Goal: Task Accomplishment & Management: Use online tool/utility

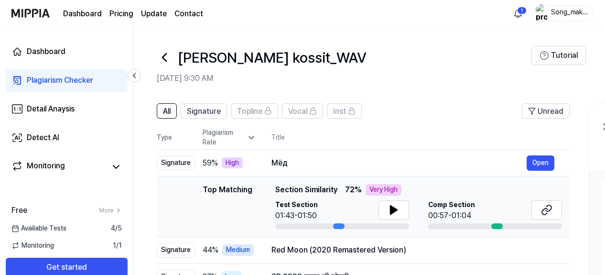
scroll to position [74, 0]
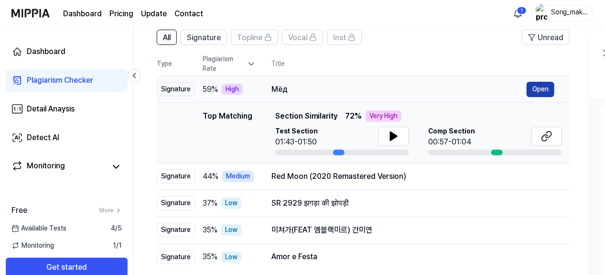
click at [537, 86] on button "Open" at bounding box center [540, 89] width 28 height 15
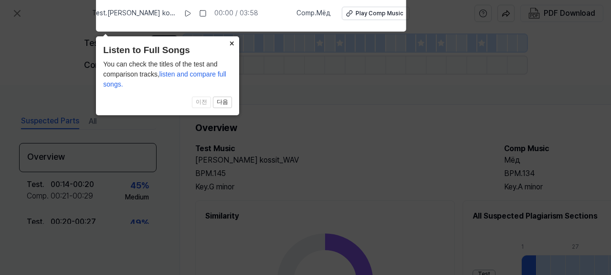
click at [233, 39] on button "×" at bounding box center [231, 42] width 15 height 13
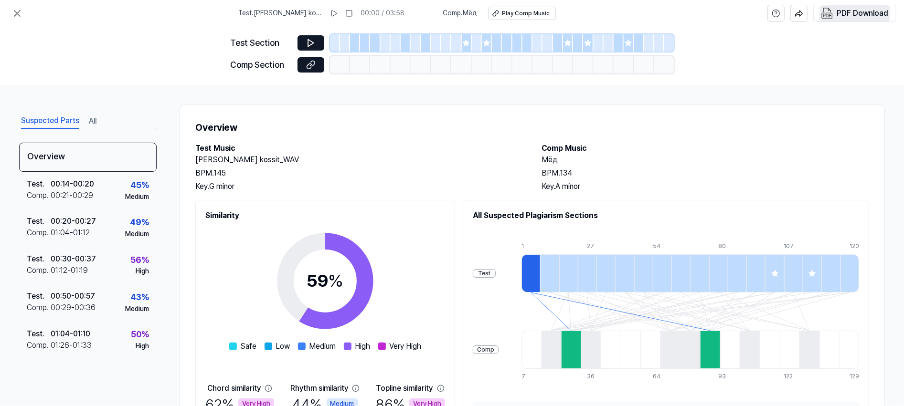
click at [604, 12] on div "PDF Download" at bounding box center [863, 13] width 52 height 12
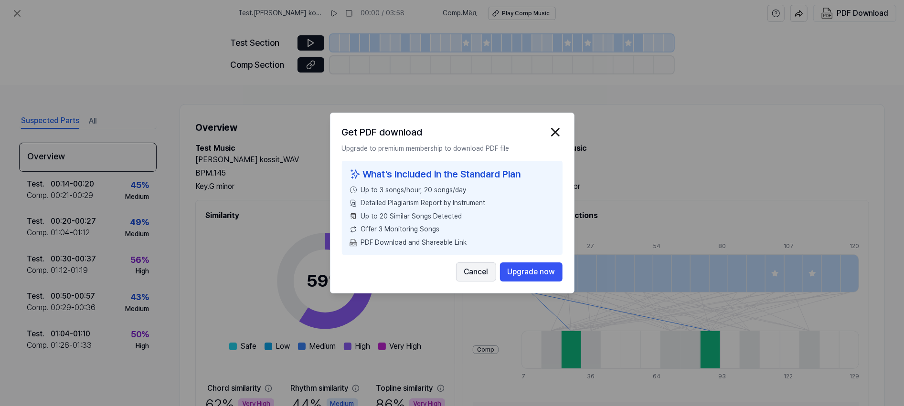
click at [480, 269] on button "Cancel" at bounding box center [476, 272] width 40 height 19
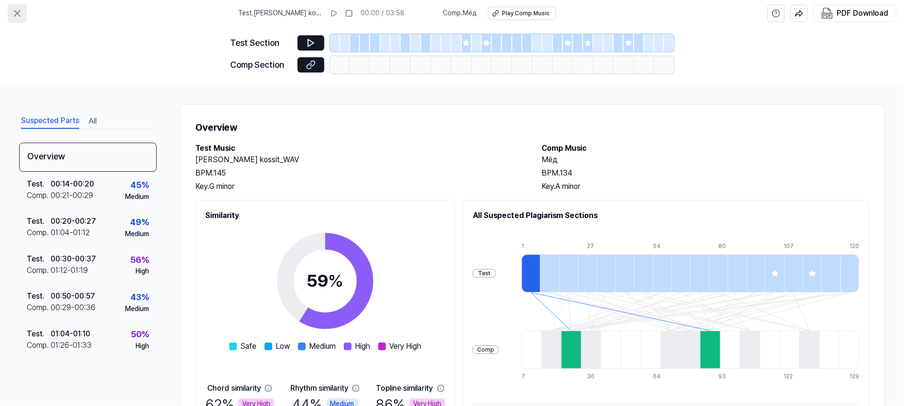
click at [15, 13] on icon at bounding box center [16, 13] width 11 height 11
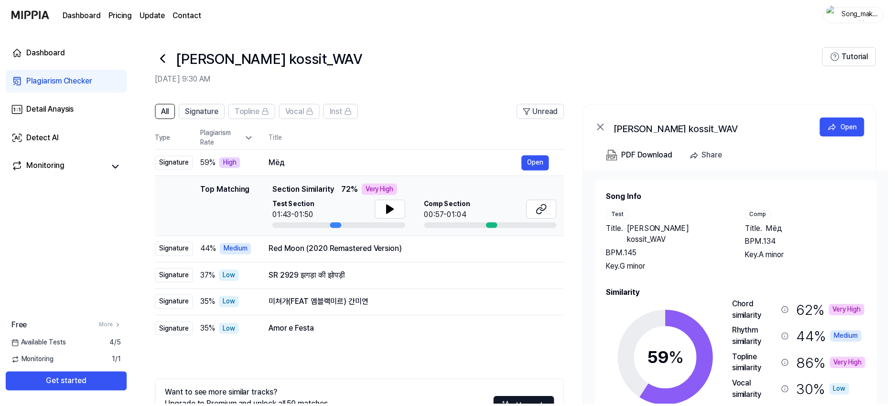
scroll to position [74, 0]
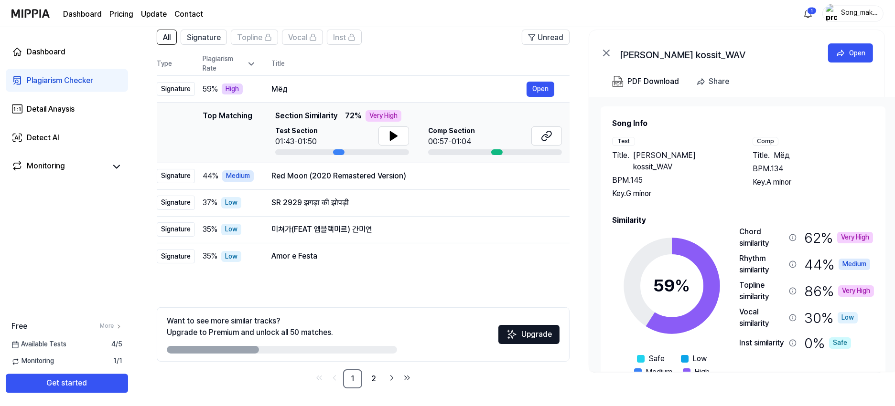
click at [121, 14] on page\) "Pricing" at bounding box center [121, 13] width 24 height 11
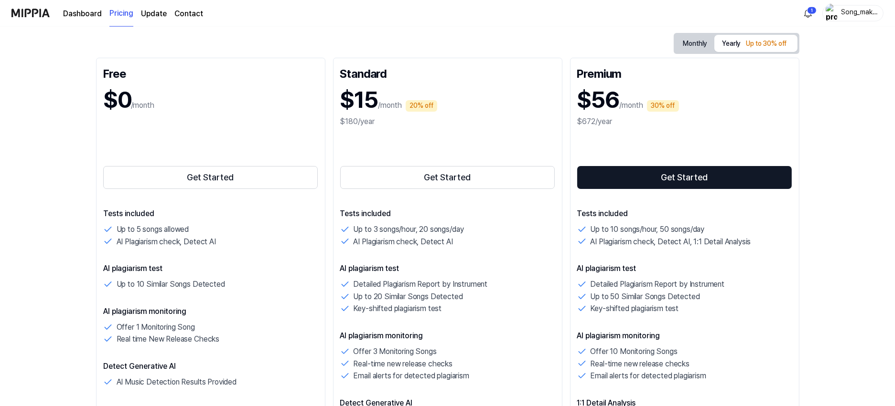
scroll to position [102, 0]
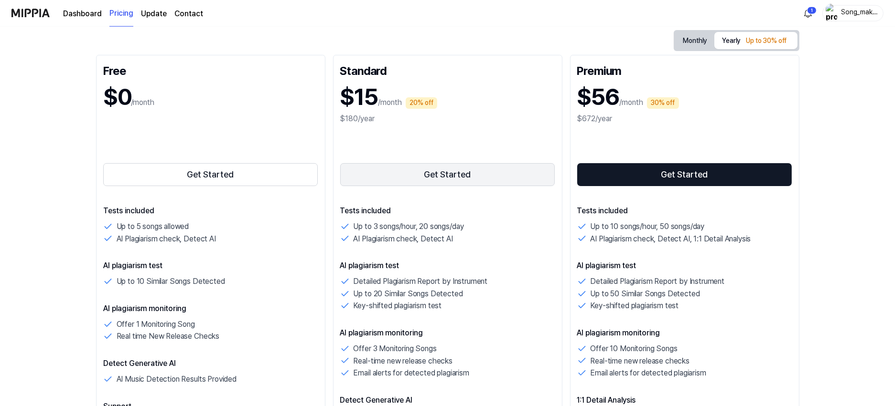
click at [506, 179] on button "Get Started" at bounding box center [447, 174] width 215 height 23
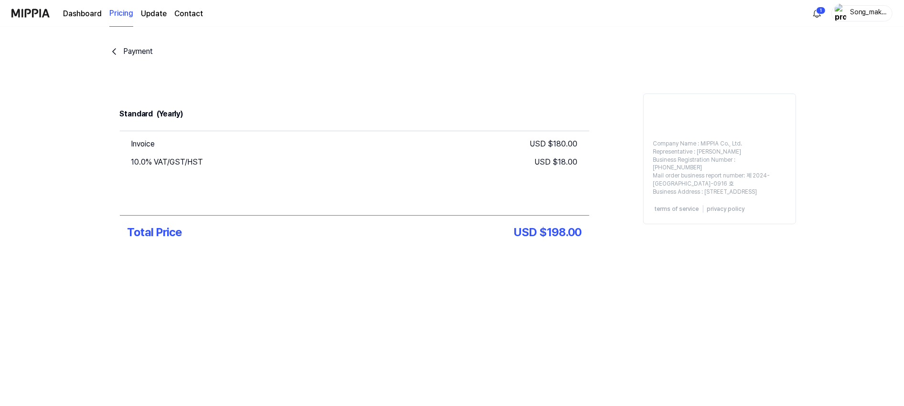
click at [119, 53] on icon "go back" at bounding box center [113, 51] width 11 height 11
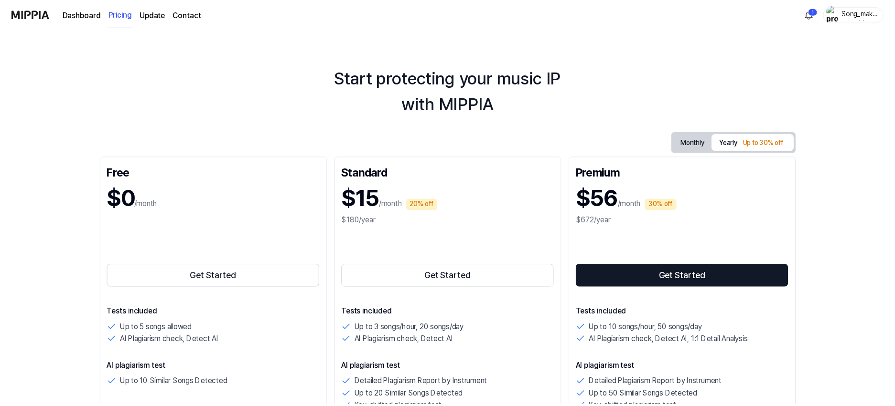
scroll to position [102, 0]
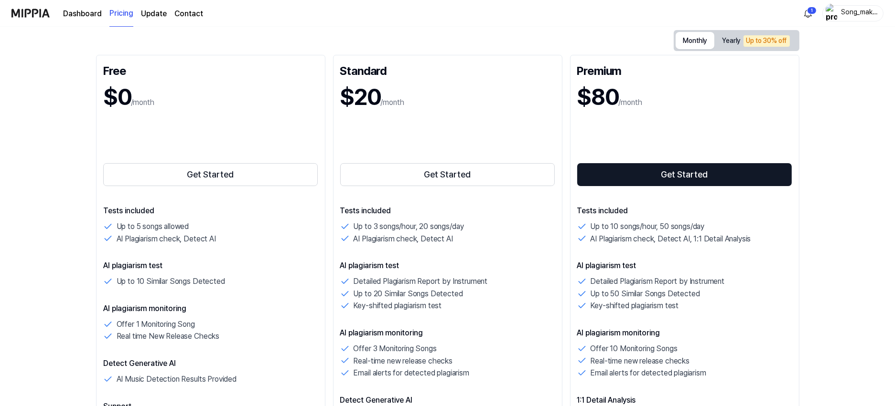
click at [604, 37] on button "Monthly" at bounding box center [694, 40] width 39 height 17
click at [456, 173] on button "Get Started" at bounding box center [447, 174] width 215 height 23
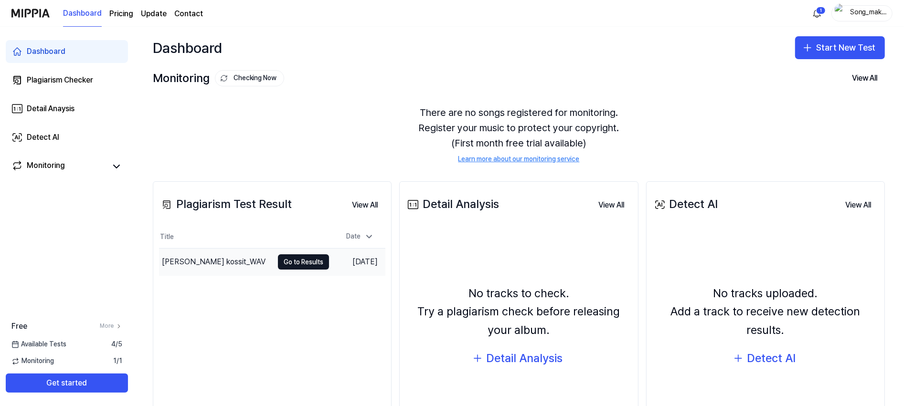
click at [209, 258] on div "[PERSON_NAME] kossit_WAV" at bounding box center [214, 261] width 104 height 11
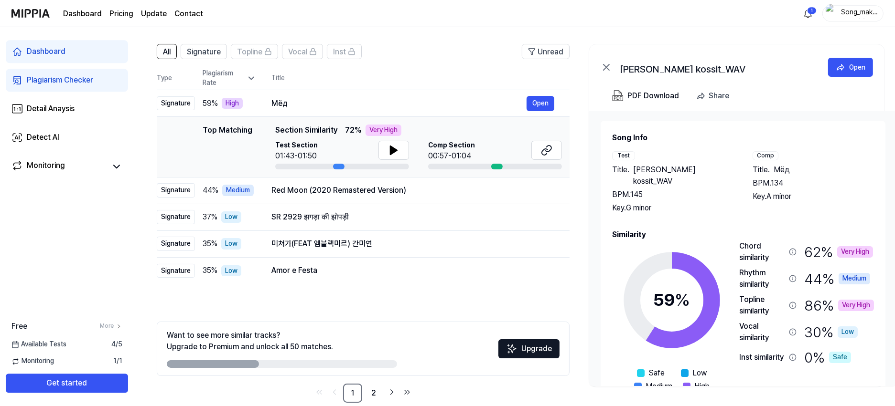
scroll to position [75, 0]
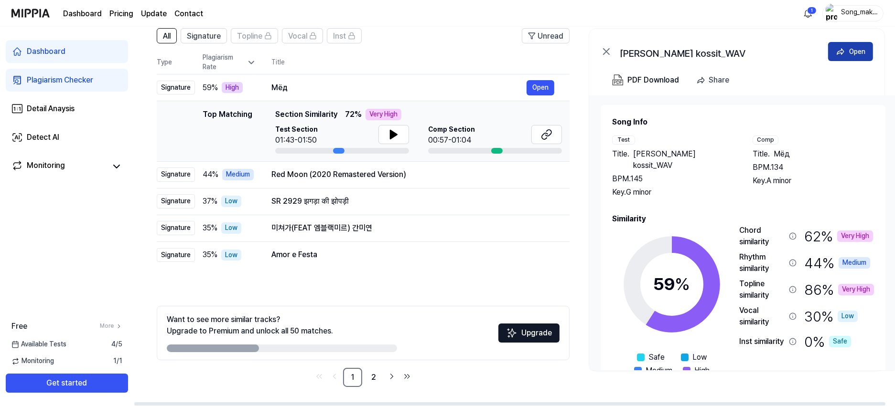
click at [859, 50] on div "Open" at bounding box center [857, 51] width 16 height 11
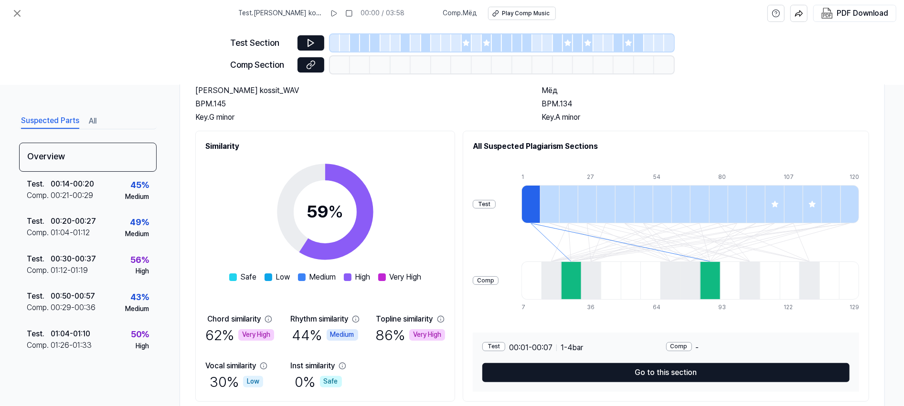
scroll to position [100, 0]
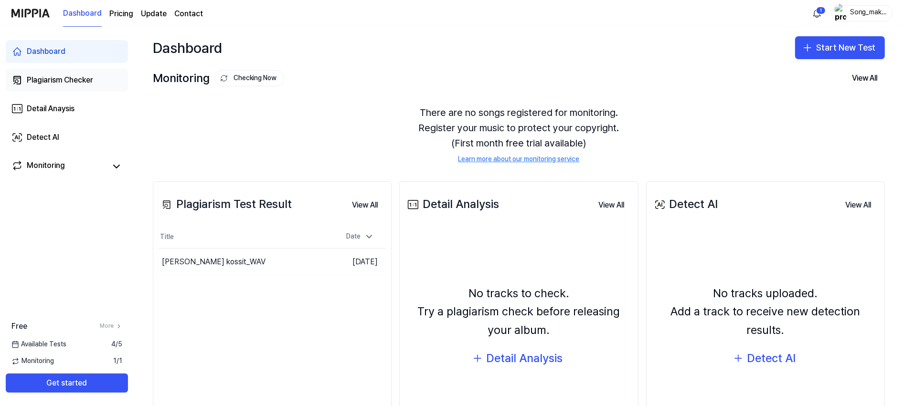
click at [64, 80] on div "Plagiarism Checker" at bounding box center [60, 80] width 66 height 11
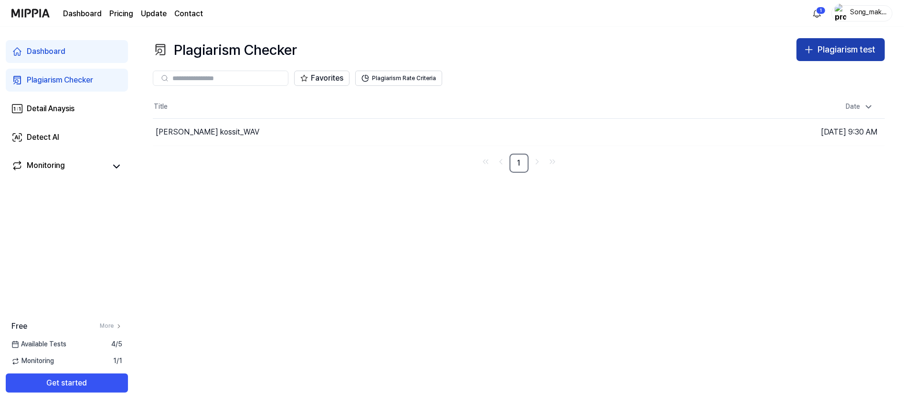
click at [837, 48] on div "Plagiarism test" at bounding box center [847, 50] width 58 height 14
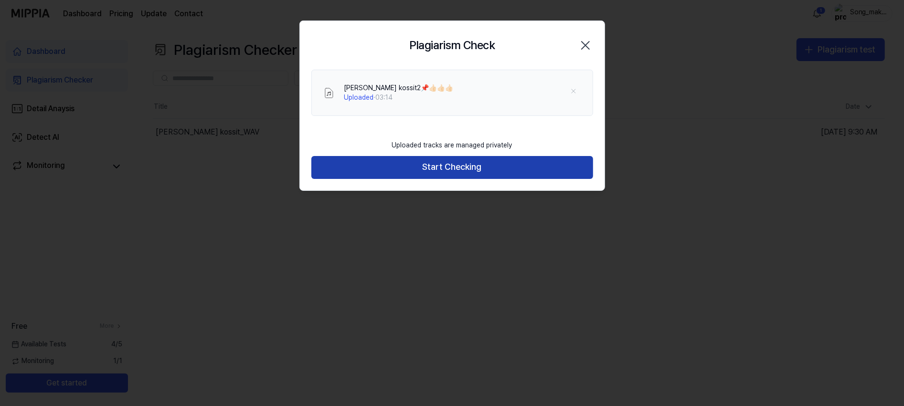
click at [403, 166] on button "Start Checking" at bounding box center [452, 167] width 282 height 23
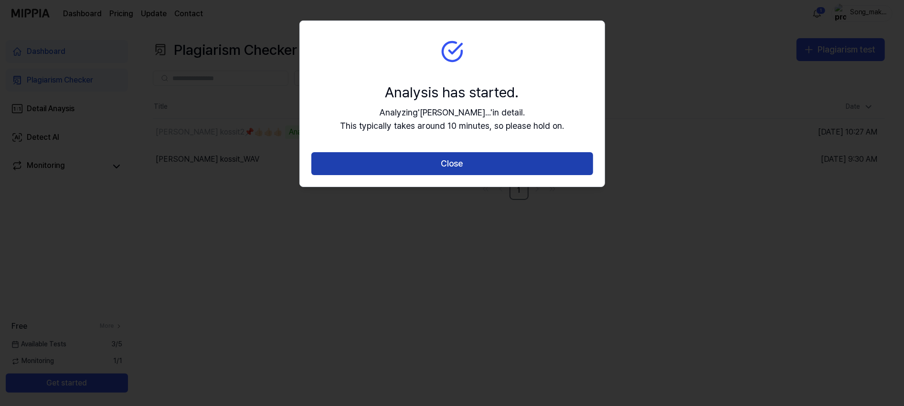
click at [512, 162] on button "Close" at bounding box center [452, 163] width 282 height 23
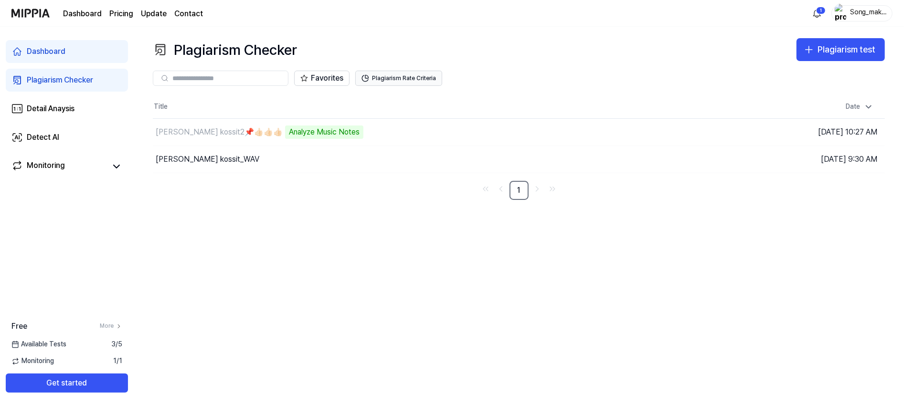
click at [417, 75] on button "Plagiarism Rate Criteria" at bounding box center [398, 78] width 87 height 15
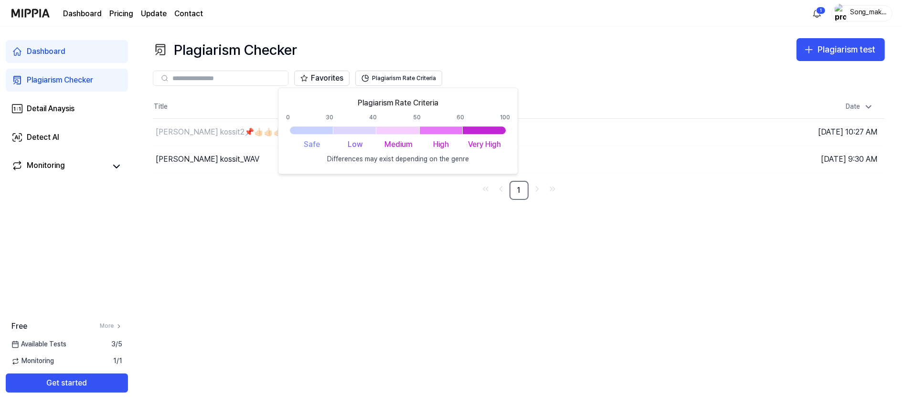
click at [614, 49] on div "Plagiarism Checker Plagiarism test" at bounding box center [519, 49] width 732 height 23
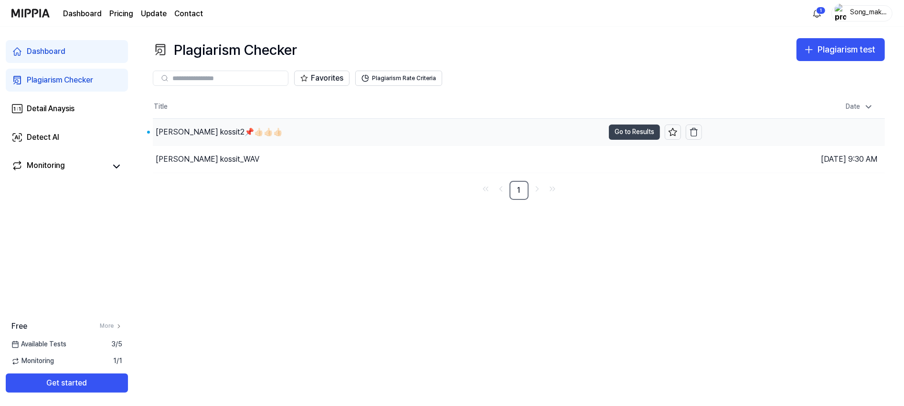
click at [637, 125] on button "Go to Results" at bounding box center [634, 132] width 51 height 15
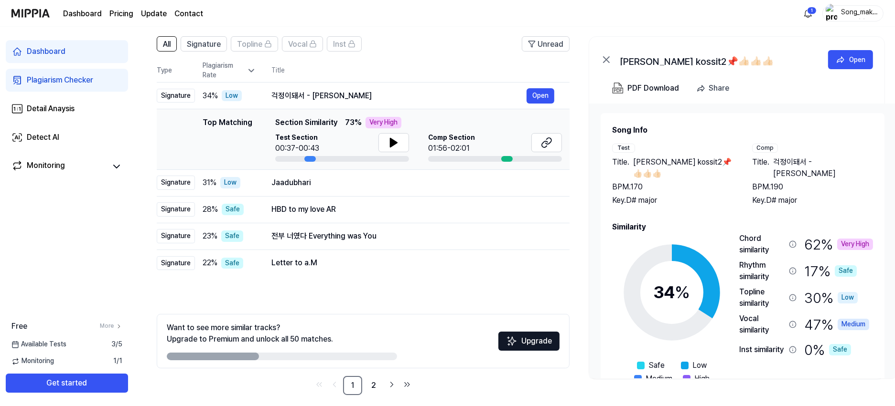
scroll to position [66, 0]
click at [851, 57] on div "Open" at bounding box center [857, 60] width 16 height 11
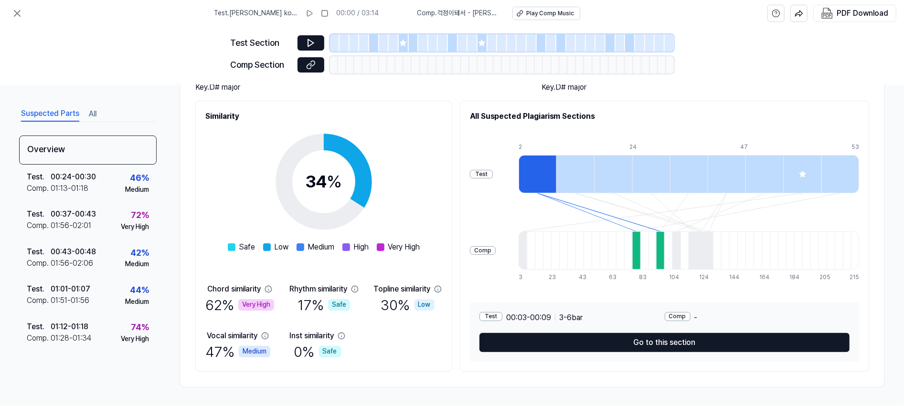
scroll to position [100, 0]
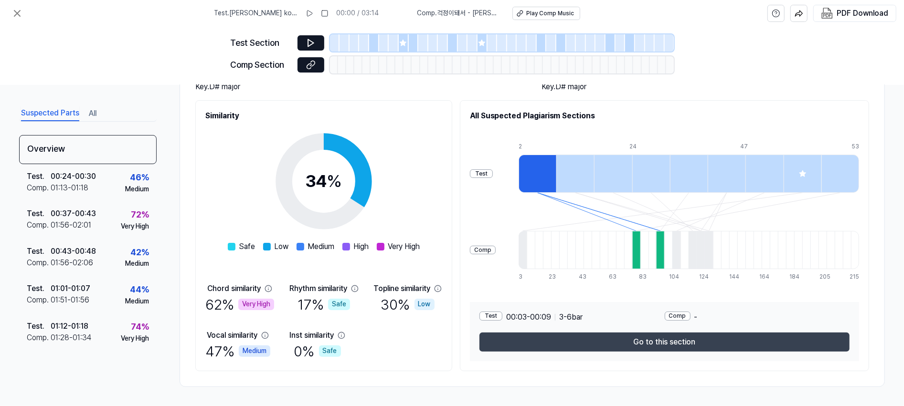
click at [767, 339] on button "Go to this section" at bounding box center [665, 342] width 370 height 19
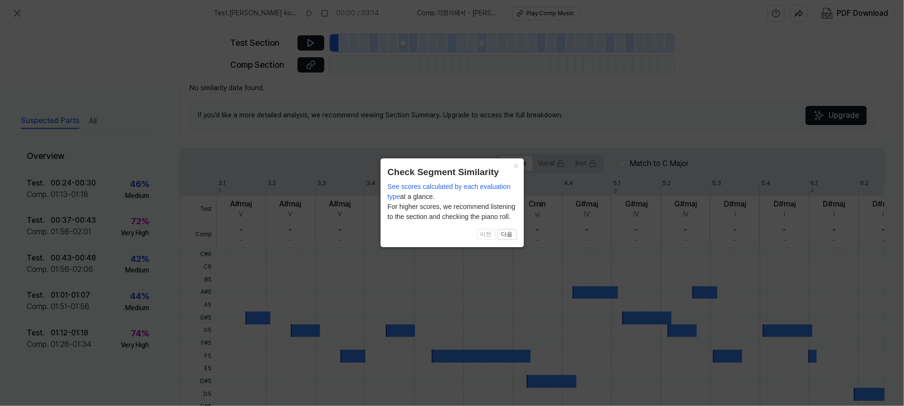
scroll to position [229, 0]
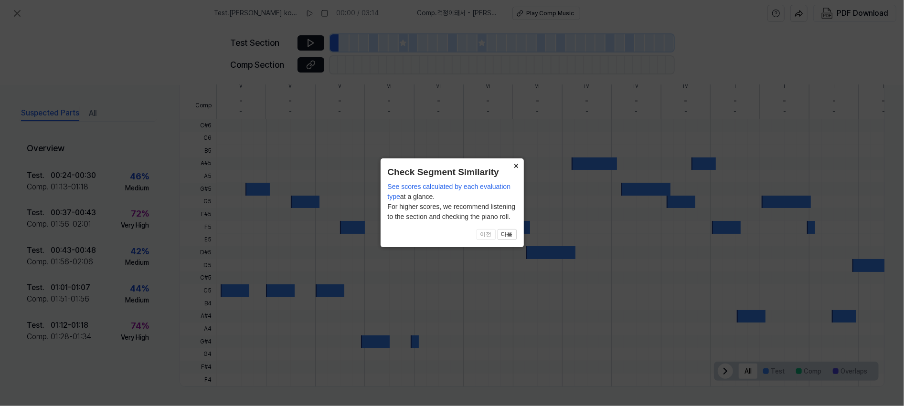
click at [515, 167] on button "×" at bounding box center [516, 165] width 15 height 13
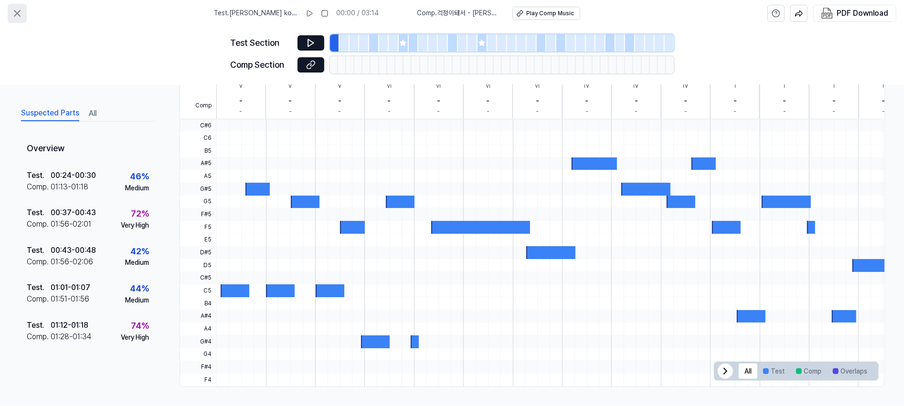
click at [16, 12] on icon at bounding box center [16, 13] width 11 height 11
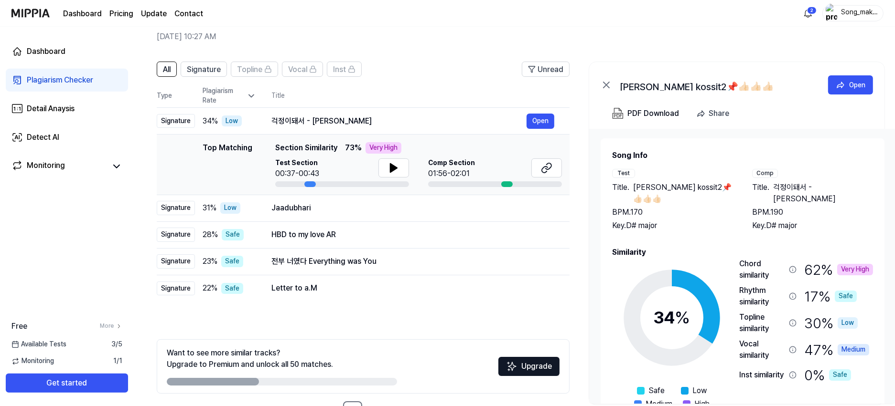
scroll to position [56, 0]
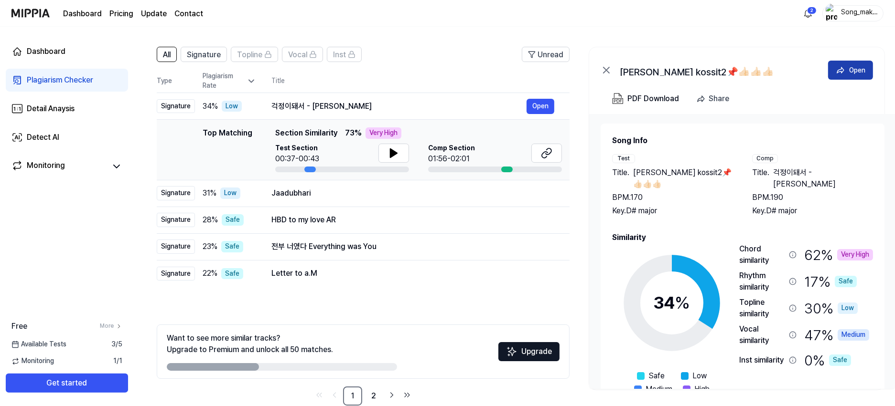
click at [860, 70] on div "Open" at bounding box center [857, 70] width 16 height 11
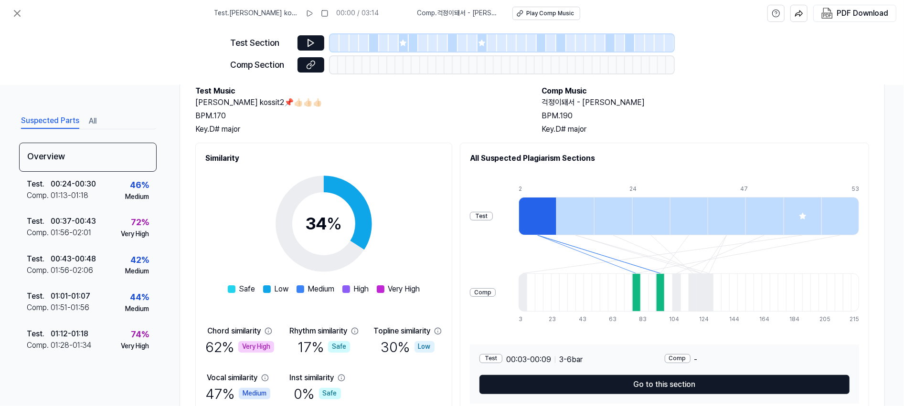
scroll to position [63, 0]
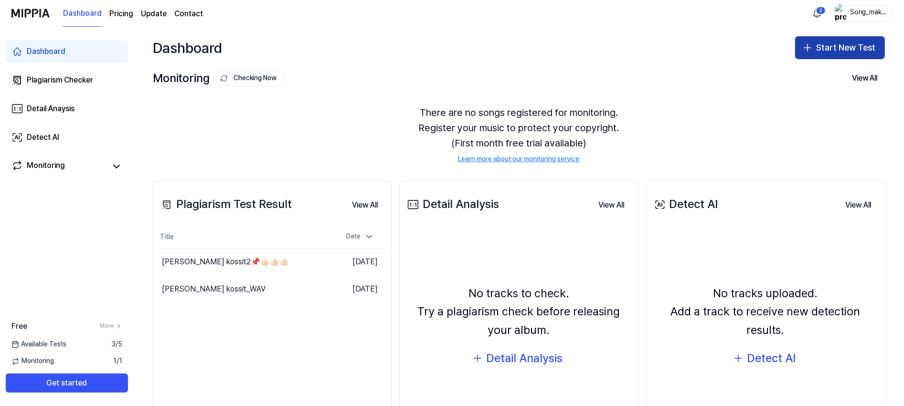
click at [824, 47] on button "Start New Test" at bounding box center [840, 47] width 90 height 23
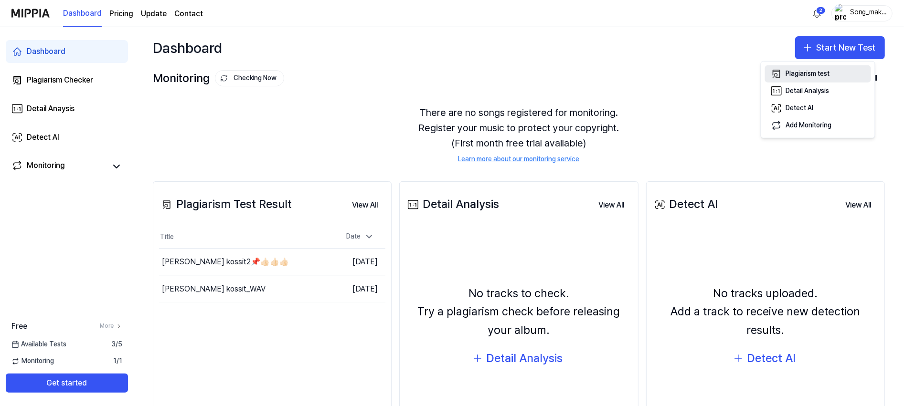
click at [836, 70] on button "Plagiarism test" at bounding box center [818, 73] width 106 height 17
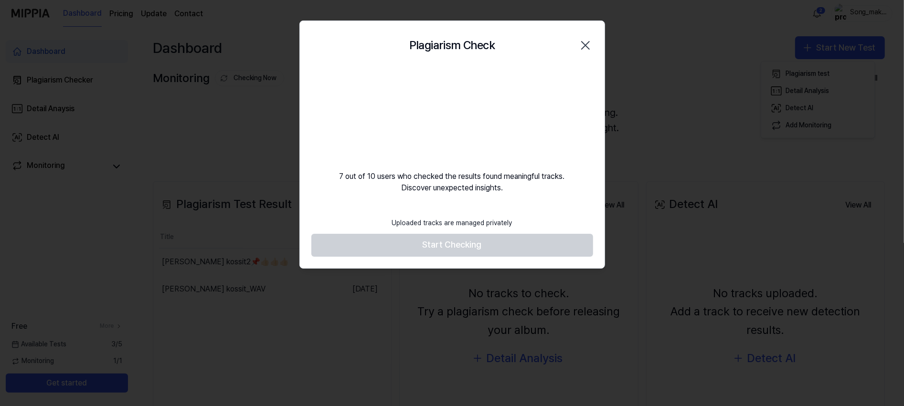
click at [816, 155] on div at bounding box center [452, 203] width 904 height 406
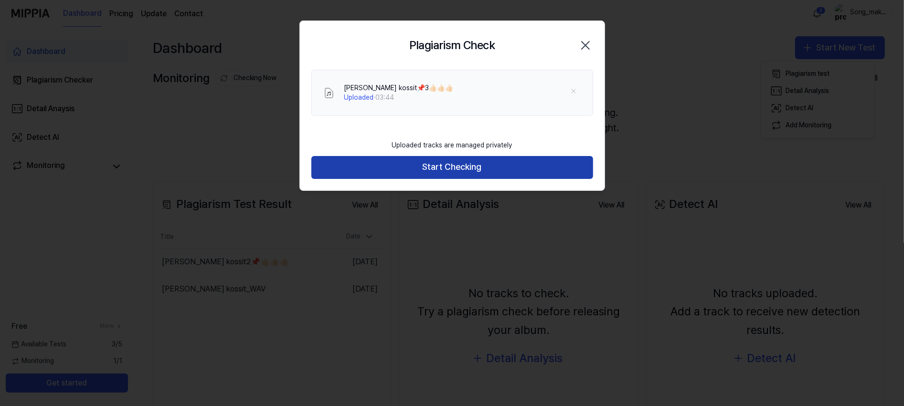
click at [525, 163] on button "Start Checking" at bounding box center [452, 167] width 282 height 23
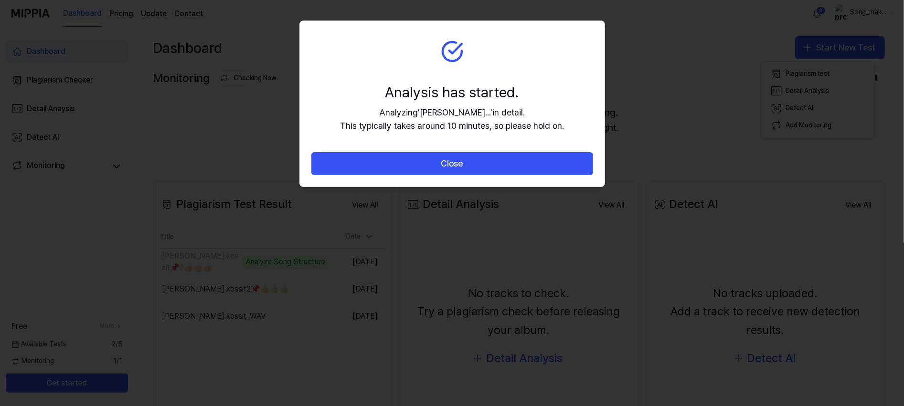
click at [525, 163] on button "Close" at bounding box center [452, 163] width 282 height 23
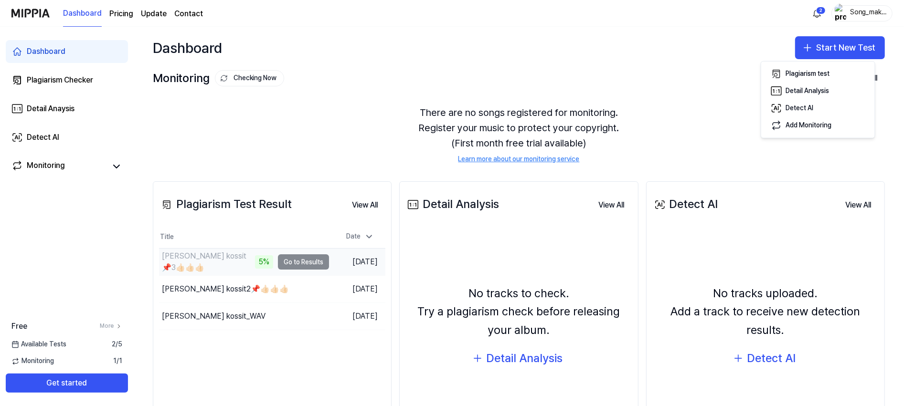
click at [304, 258] on td "Kalpan kossit📌3👍🏻👍🏻👍🏻 5% Go to Results" at bounding box center [244, 262] width 170 height 27
click at [307, 262] on td "Kalpan kossit📌3👍🏻👍🏻👍🏻 6% Go to Results" at bounding box center [244, 262] width 170 height 27
click at [289, 263] on td "Kalpan kossit📌3👍🏻👍🏻👍🏻 23% Go to Results" at bounding box center [244, 262] width 170 height 27
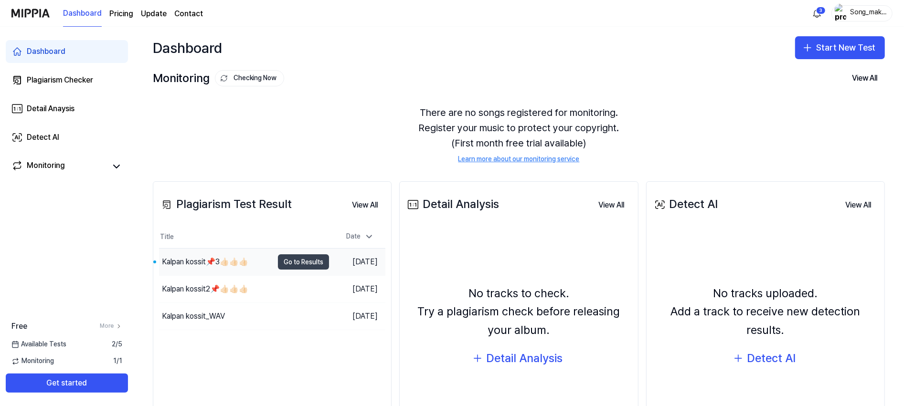
click at [312, 259] on button "Go to Results" at bounding box center [303, 262] width 51 height 15
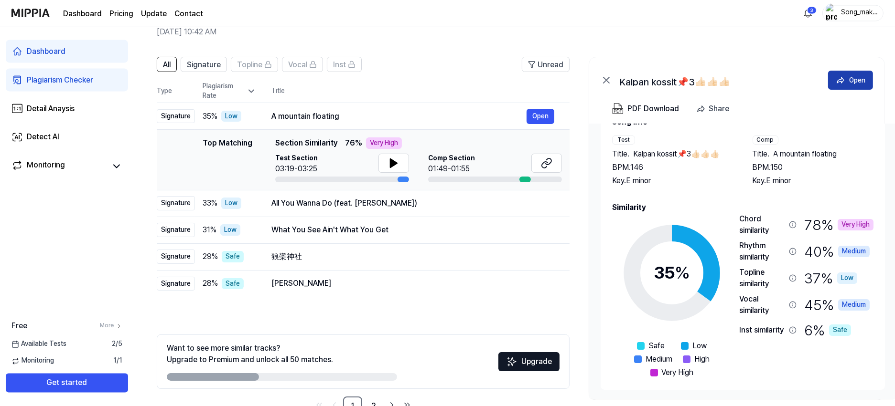
scroll to position [29, 0]
click at [854, 76] on div "Open" at bounding box center [857, 80] width 16 height 11
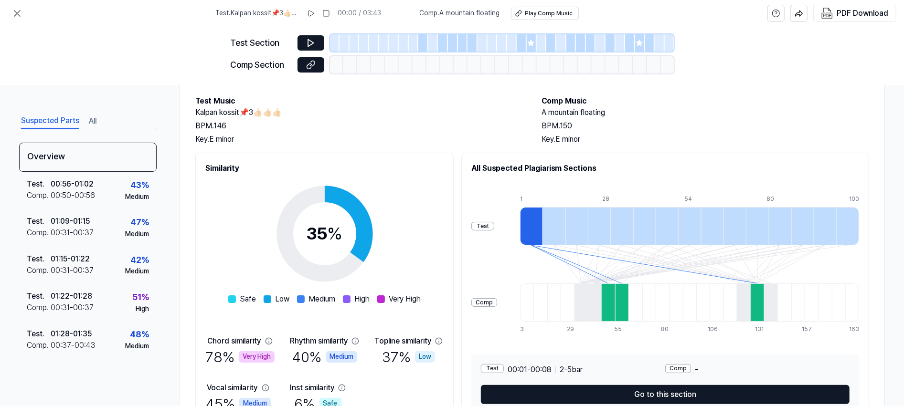
scroll to position [68, 0]
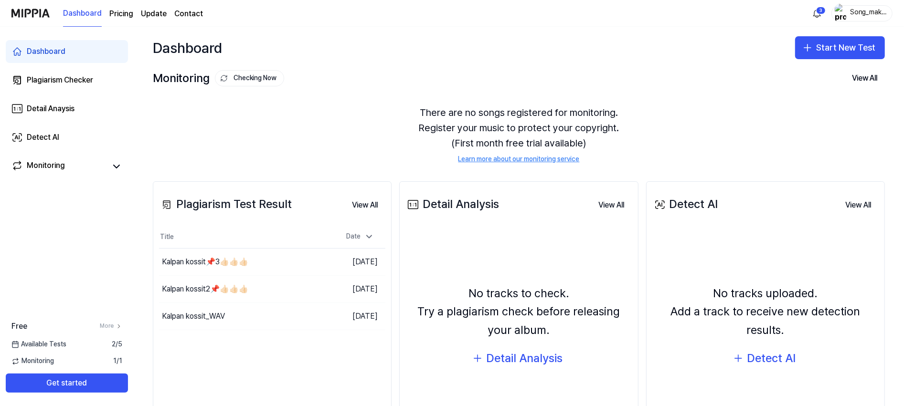
click at [838, 42] on button "Start New Test" at bounding box center [840, 47] width 90 height 23
click at [823, 69] on button "Plagiarism test" at bounding box center [818, 73] width 106 height 17
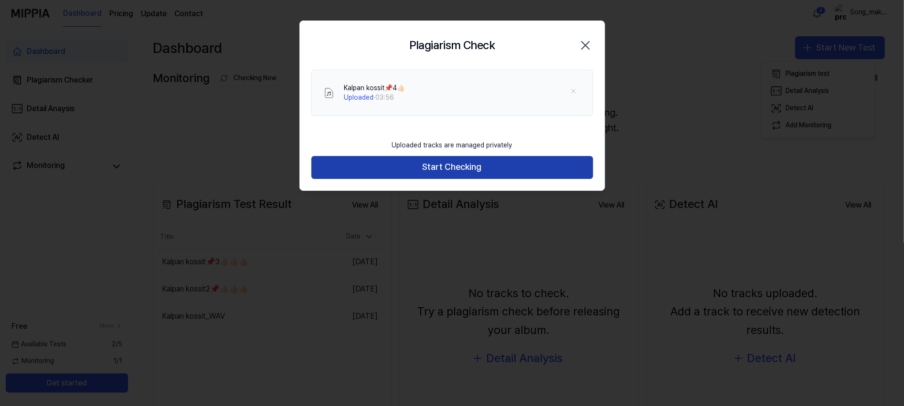
click at [500, 164] on button "Start Checking" at bounding box center [452, 167] width 282 height 23
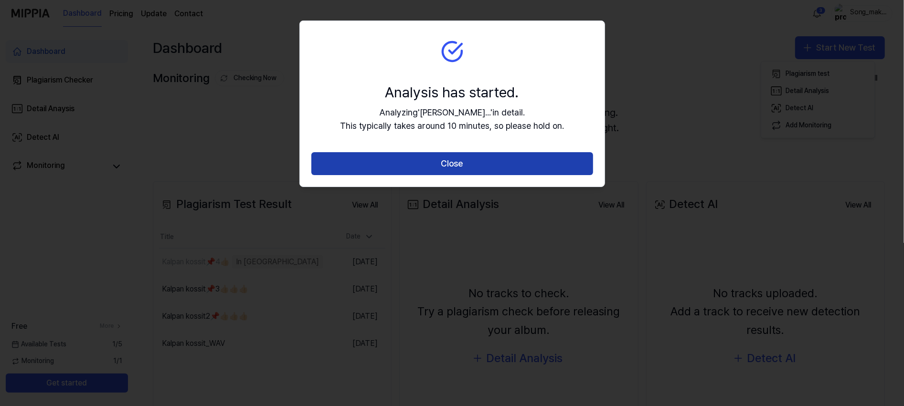
click at [500, 158] on button "Close" at bounding box center [452, 163] width 282 height 23
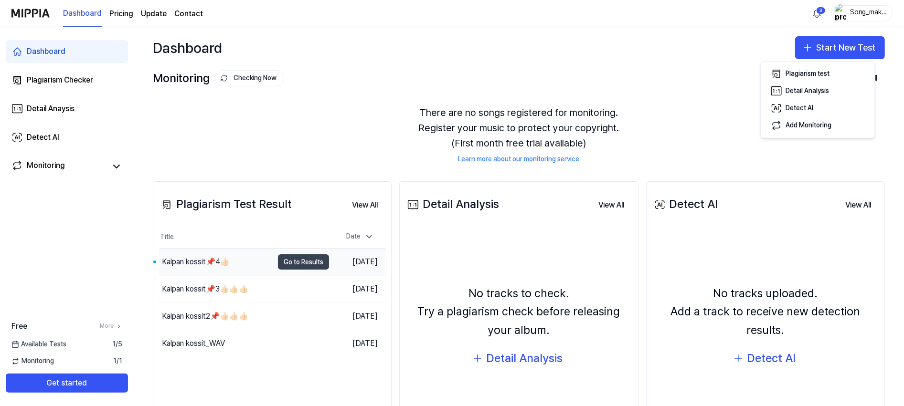
click at [311, 258] on button "Go to Results" at bounding box center [303, 262] width 51 height 15
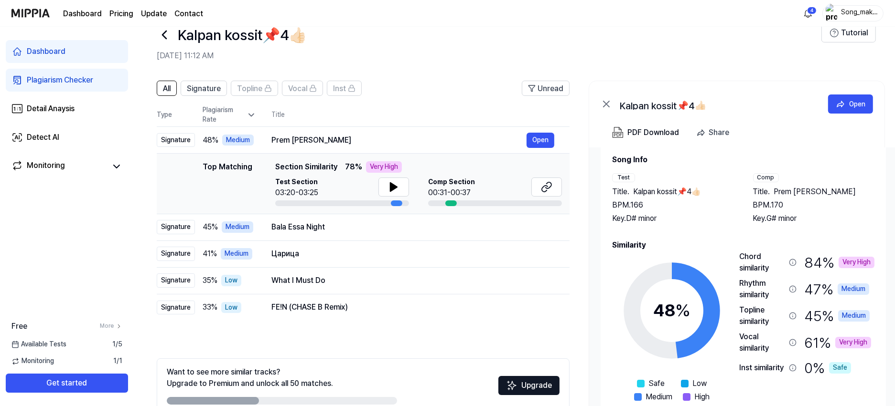
scroll to position [15, 0]
click at [855, 104] on div "Open" at bounding box center [857, 104] width 16 height 11
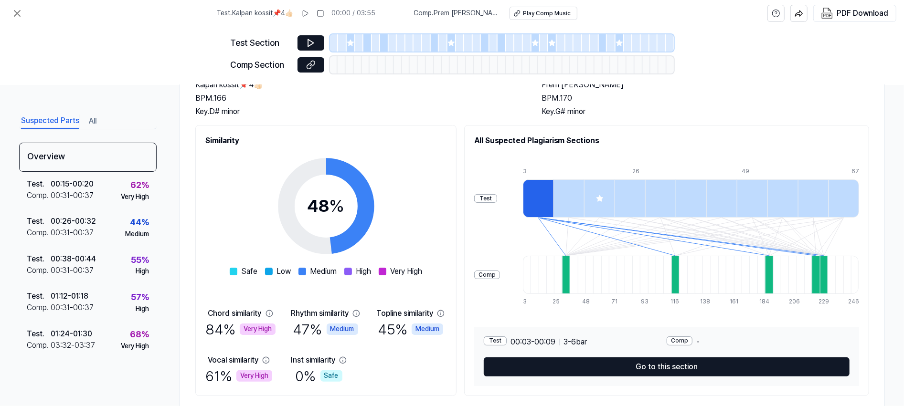
scroll to position [75, 0]
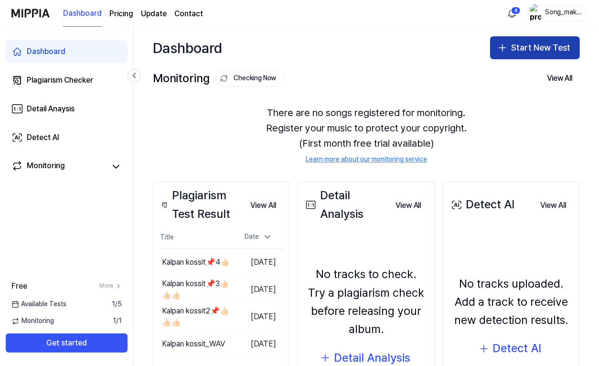
click at [523, 41] on button "Start New Test" at bounding box center [535, 47] width 90 height 23
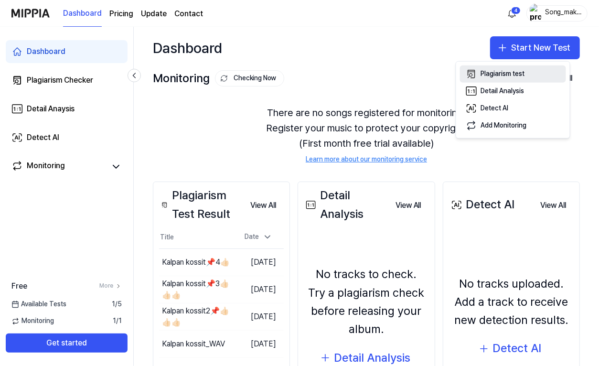
click at [514, 70] on div "Plagiarism test" at bounding box center [503, 74] width 44 height 10
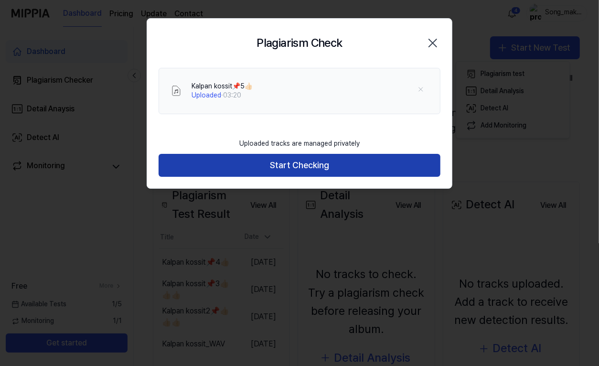
click at [320, 164] on button "Start Checking" at bounding box center [300, 165] width 282 height 23
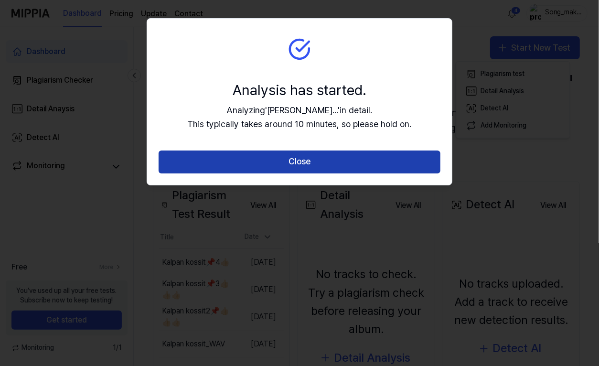
click at [318, 160] on button "Close" at bounding box center [300, 161] width 282 height 23
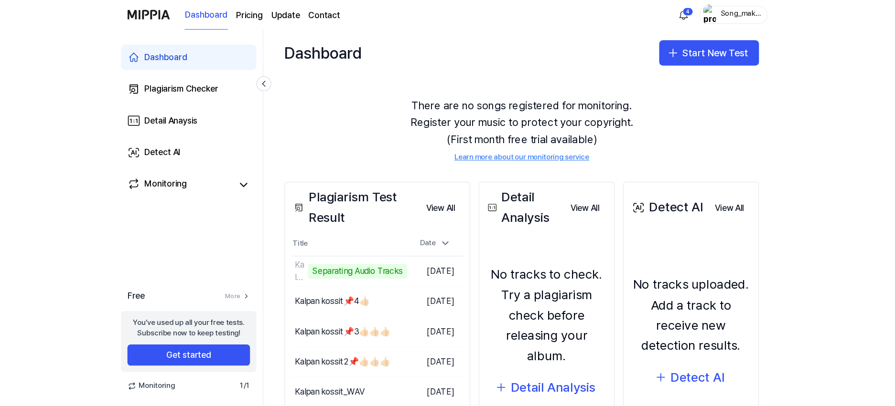
scroll to position [35, 0]
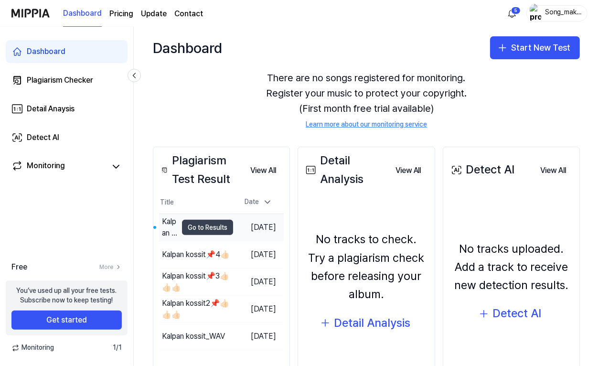
click at [213, 224] on button "Go to Results" at bounding box center [207, 227] width 51 height 15
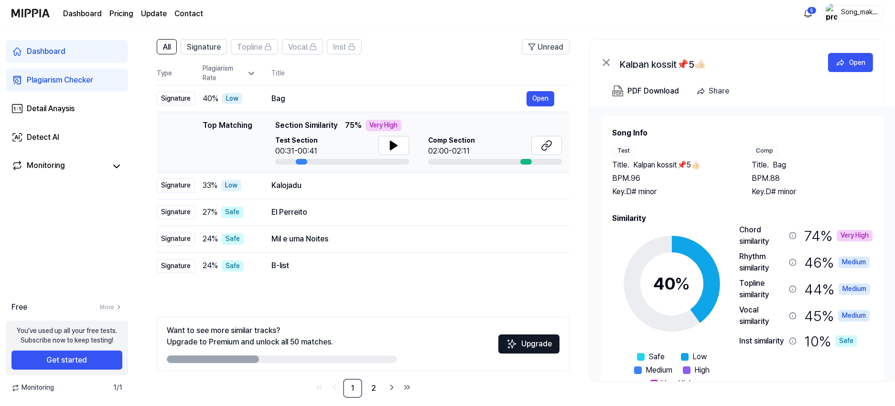
scroll to position [75, 0]
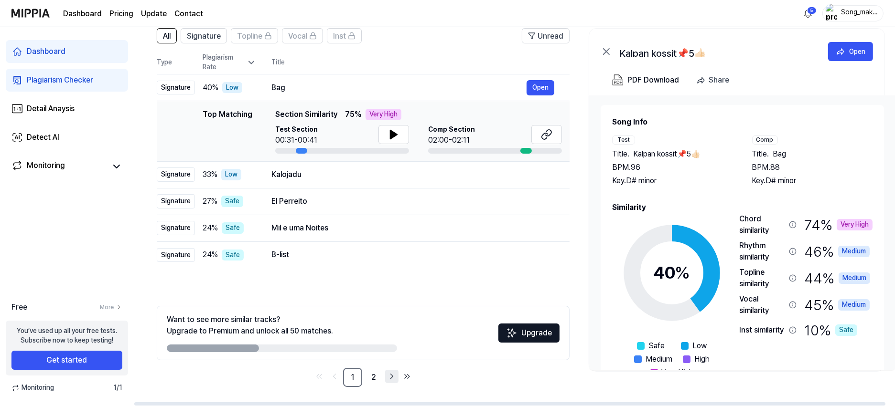
click at [389, 365] on icon "Go to next page" at bounding box center [392, 376] width 10 height 11
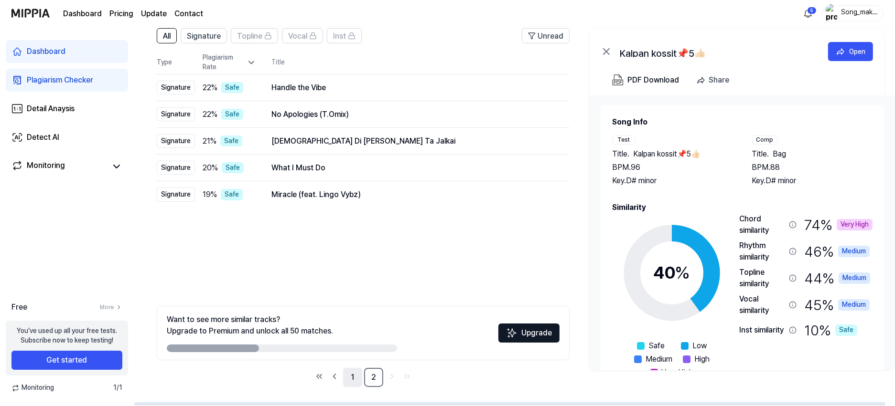
click at [354, 365] on link "1" at bounding box center [352, 377] width 19 height 19
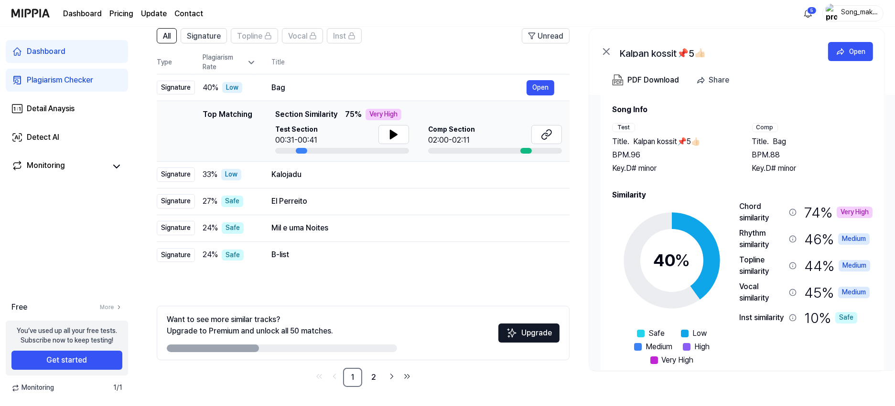
scroll to position [12, 0]
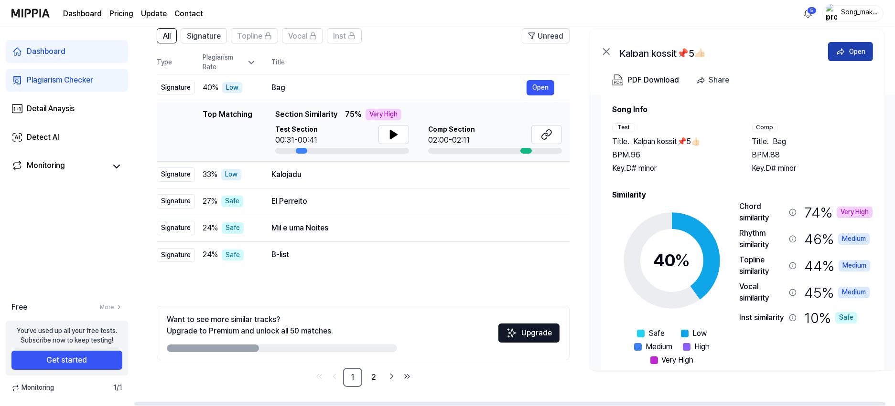
click at [598, 51] on div "Open" at bounding box center [857, 51] width 16 height 11
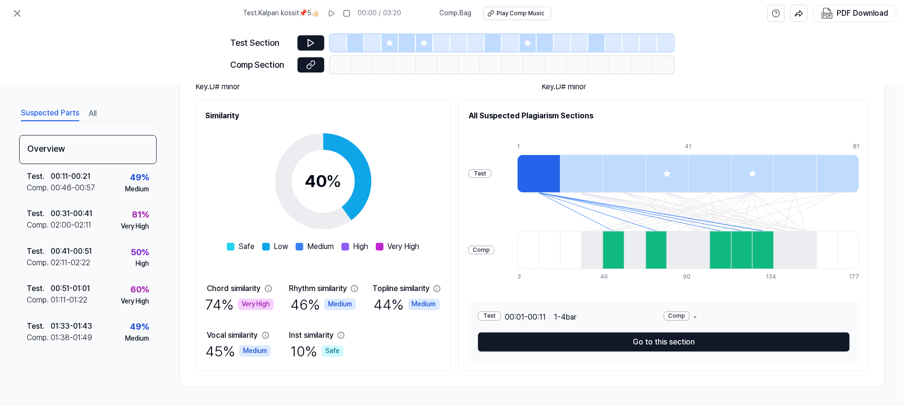
scroll to position [68, 0]
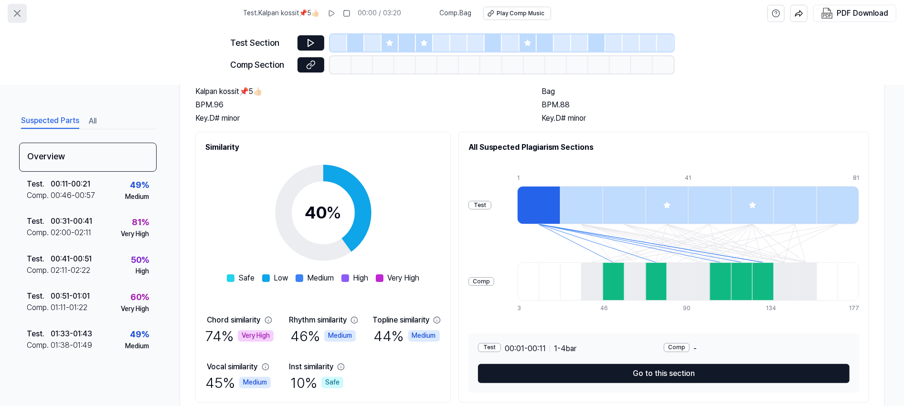
click at [13, 8] on icon at bounding box center [16, 13] width 11 height 11
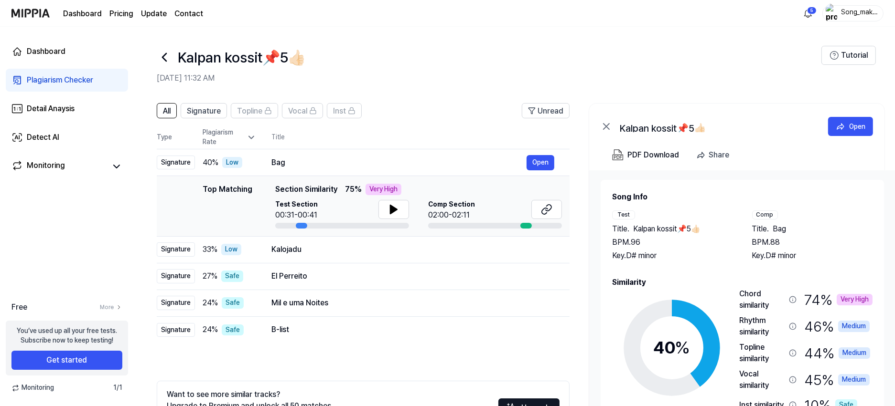
click at [161, 52] on icon at bounding box center [164, 57] width 15 height 15
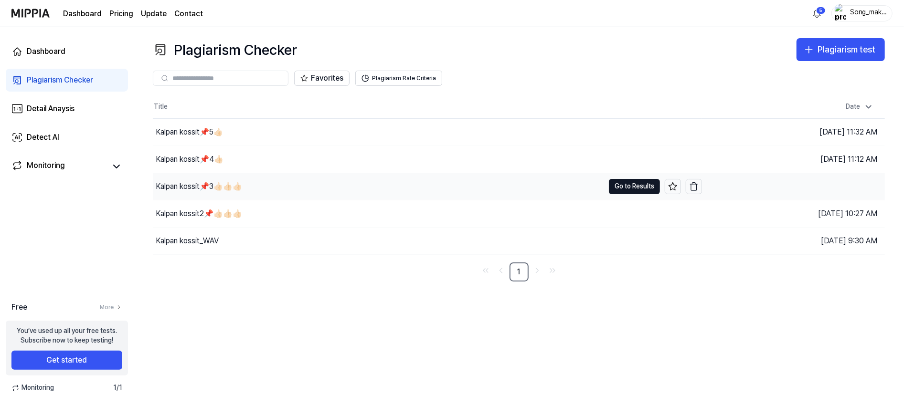
click at [184, 184] on div "Kalpan kossit📌3👍🏻👍🏻👍🏻" at bounding box center [199, 186] width 86 height 11
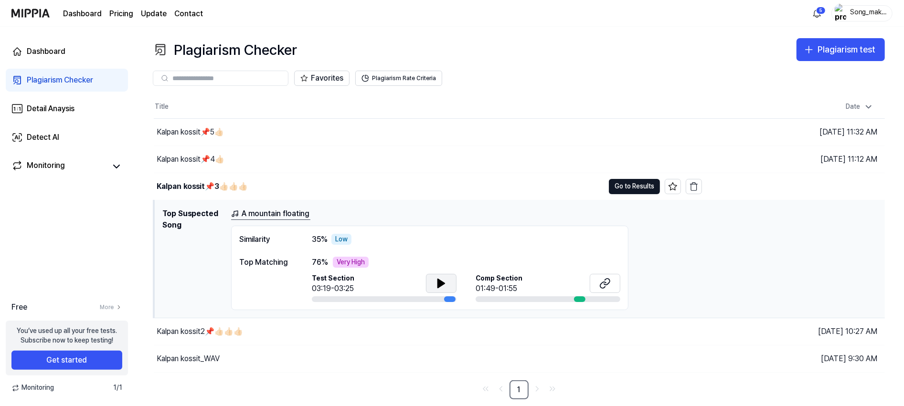
click at [440, 280] on icon at bounding box center [441, 283] width 11 height 11
drag, startPoint x: 440, startPoint y: 280, endPoint x: 526, endPoint y: 310, distance: 90.6
click at [526, 310] on div "Similarity 35 % Low Top Matching 76 % Very High Test Section 03:19-03:25 Comp S…" at bounding box center [429, 268] width 397 height 85
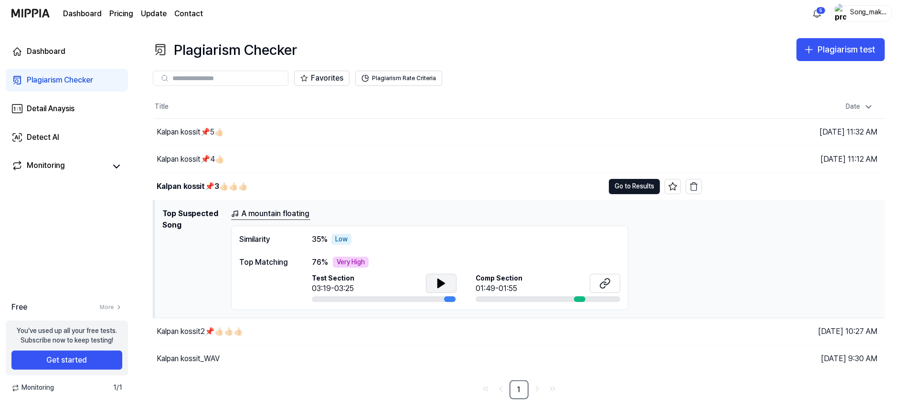
click at [437, 278] on icon at bounding box center [441, 283] width 11 height 11
click at [124, 12] on page\) "Pricing" at bounding box center [121, 13] width 24 height 11
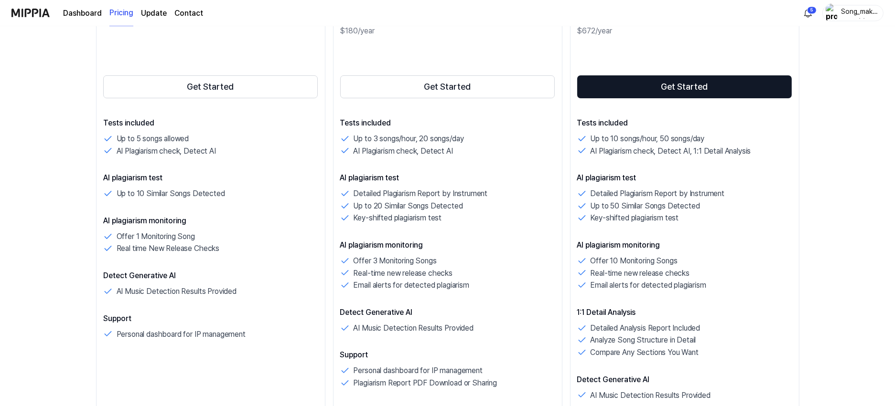
scroll to position [201, 0]
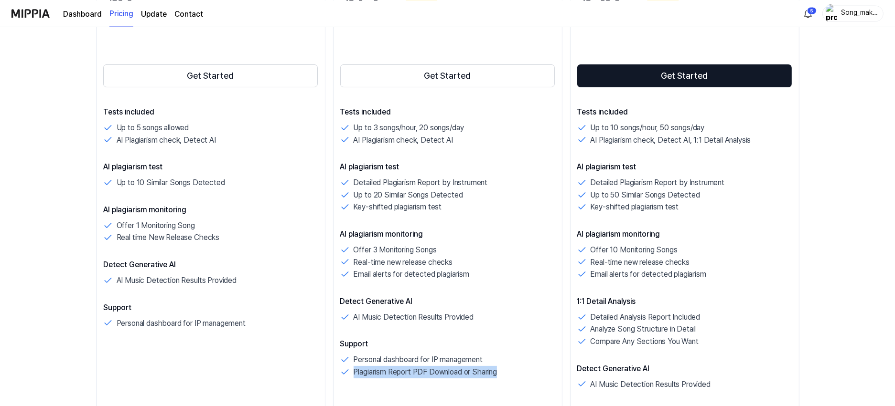
drag, startPoint x: 338, startPoint y: 109, endPoint x: 503, endPoint y: 381, distance: 318.0
click at [503, 365] on div "Standard $15 /month 20% off $180/year Get Started Tests included Up to 3 songs/…" at bounding box center [447, 211] width 229 height 510
copy p "Plagiarism Report PDF Download or Sharing"
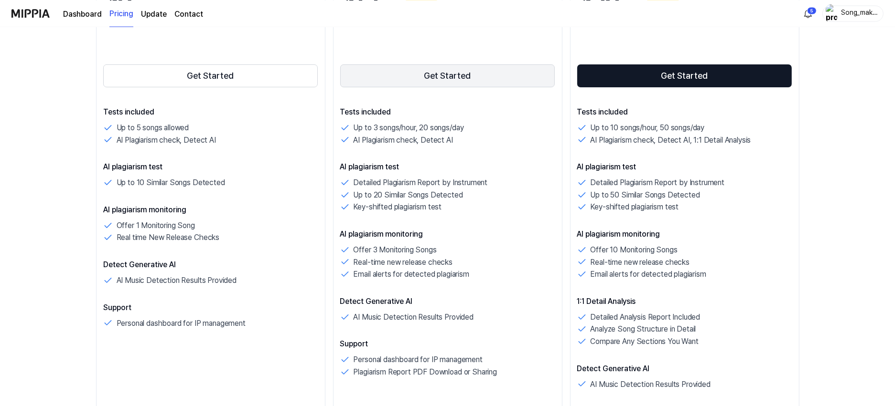
click at [486, 71] on button "Get Started" at bounding box center [447, 75] width 215 height 23
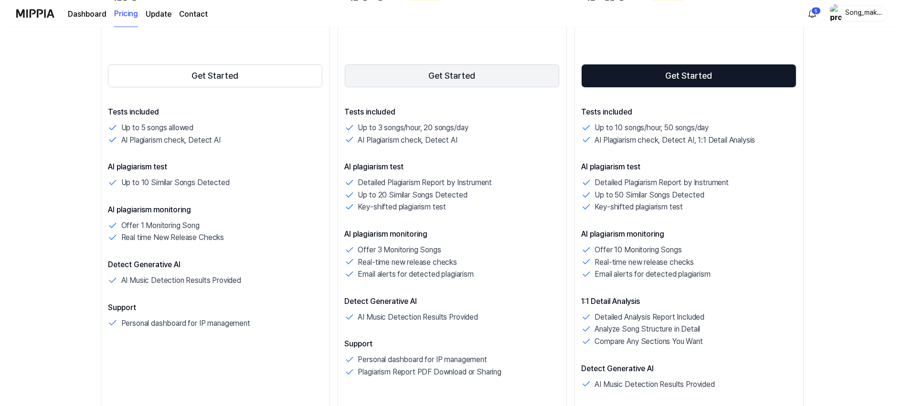
scroll to position [0, 0]
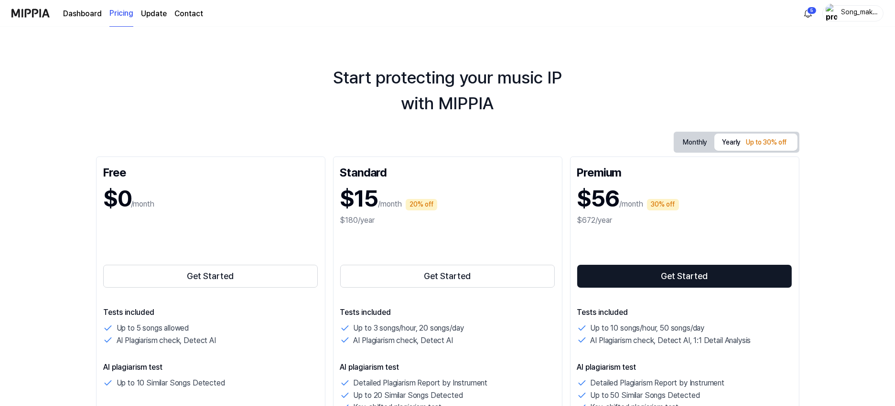
click at [598, 138] on button "Monthly" at bounding box center [694, 142] width 39 height 15
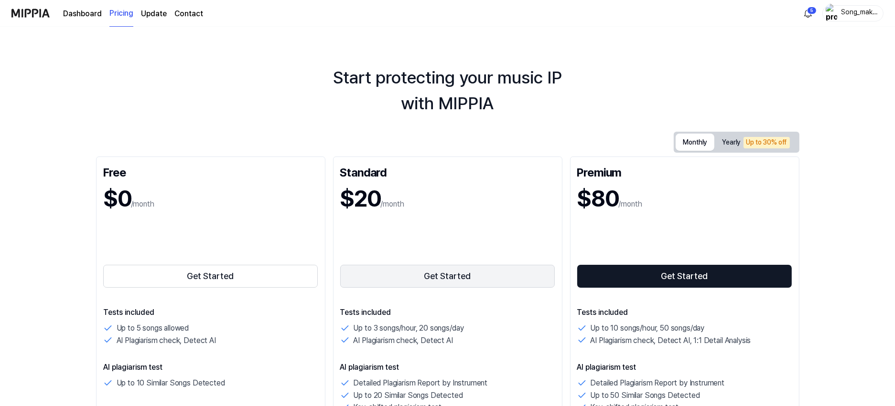
click at [485, 274] on button "Get Started" at bounding box center [447, 276] width 215 height 23
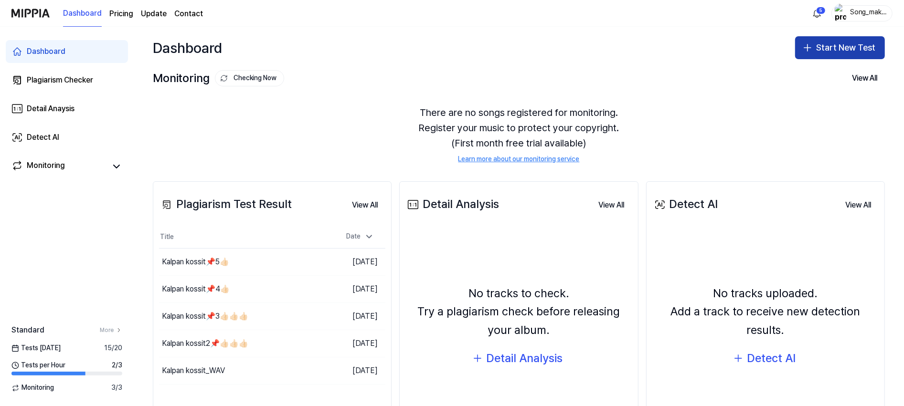
click at [842, 43] on button "Start New Test" at bounding box center [840, 47] width 90 height 23
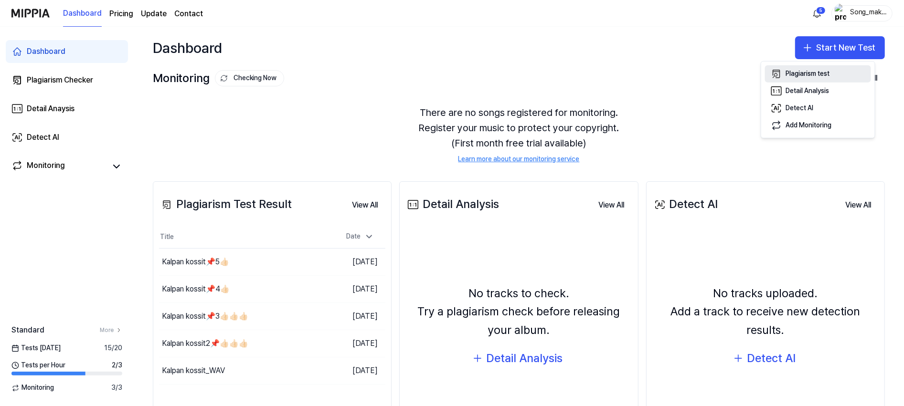
click at [824, 72] on div "Plagiarism test" at bounding box center [808, 74] width 44 height 10
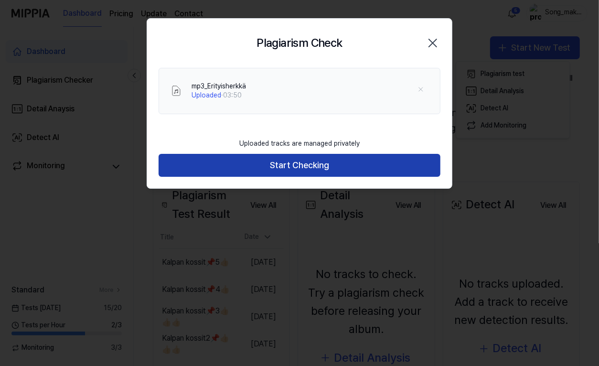
click at [298, 163] on button "Start Checking" at bounding box center [300, 165] width 282 height 23
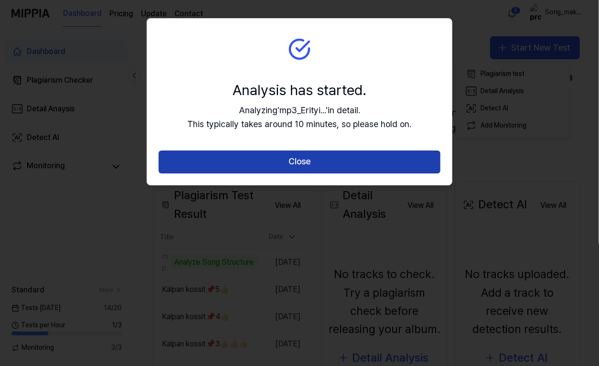
click at [301, 161] on button "Close" at bounding box center [300, 161] width 282 height 23
